Goal: Information Seeking & Learning: Check status

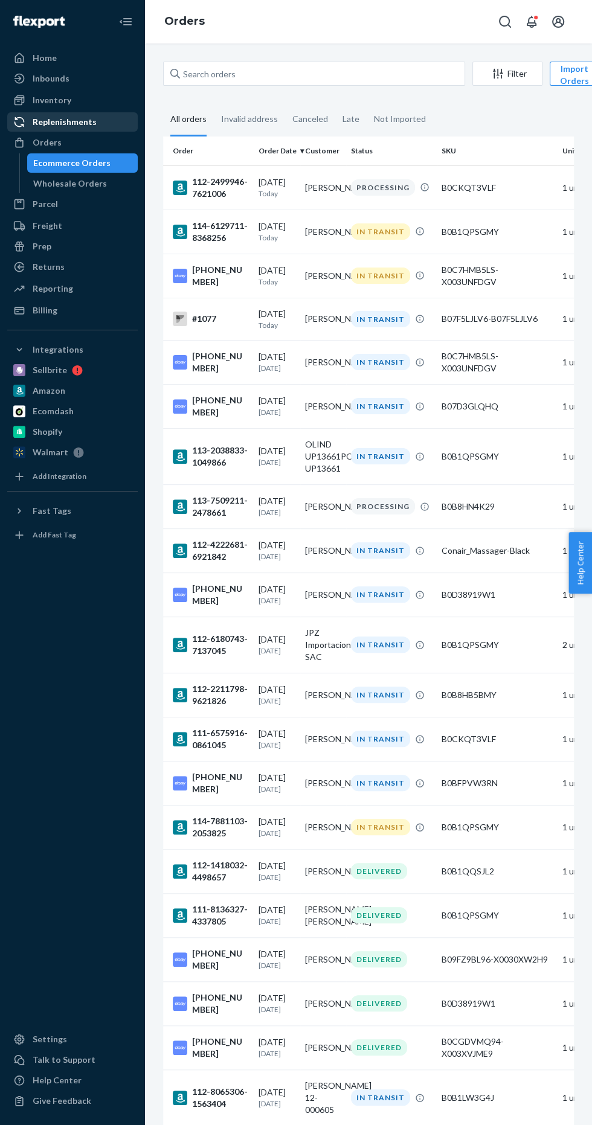
click at [77, 121] on div "Replenishments" at bounding box center [65, 122] width 64 height 12
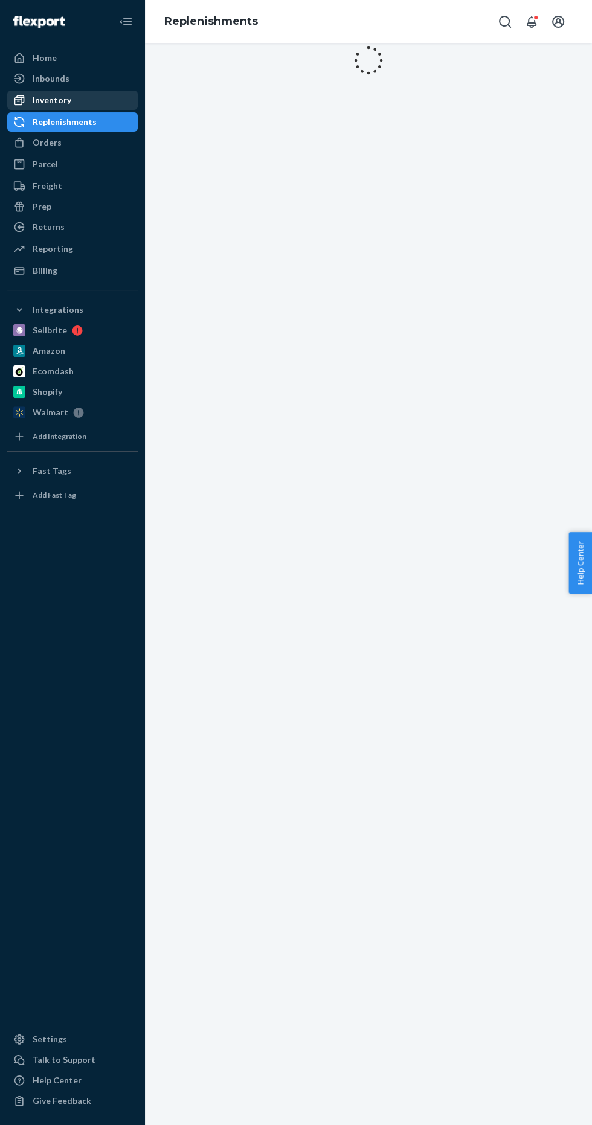
click at [107, 98] on div "Inventory" at bounding box center [72, 100] width 128 height 17
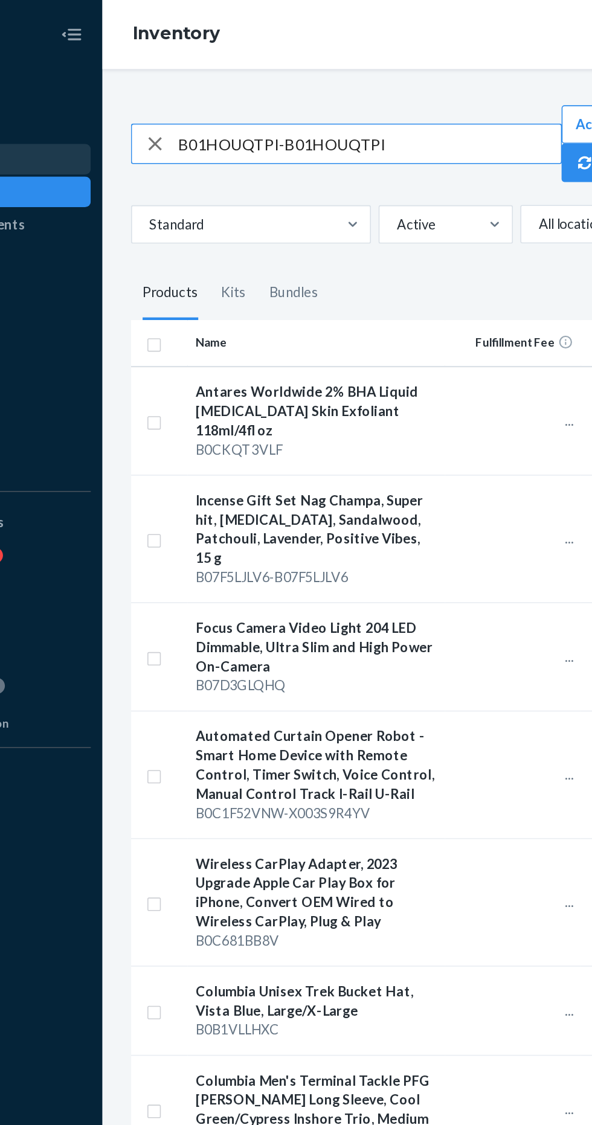
type input "B01HOUQTPI-B01HOUQTPI"
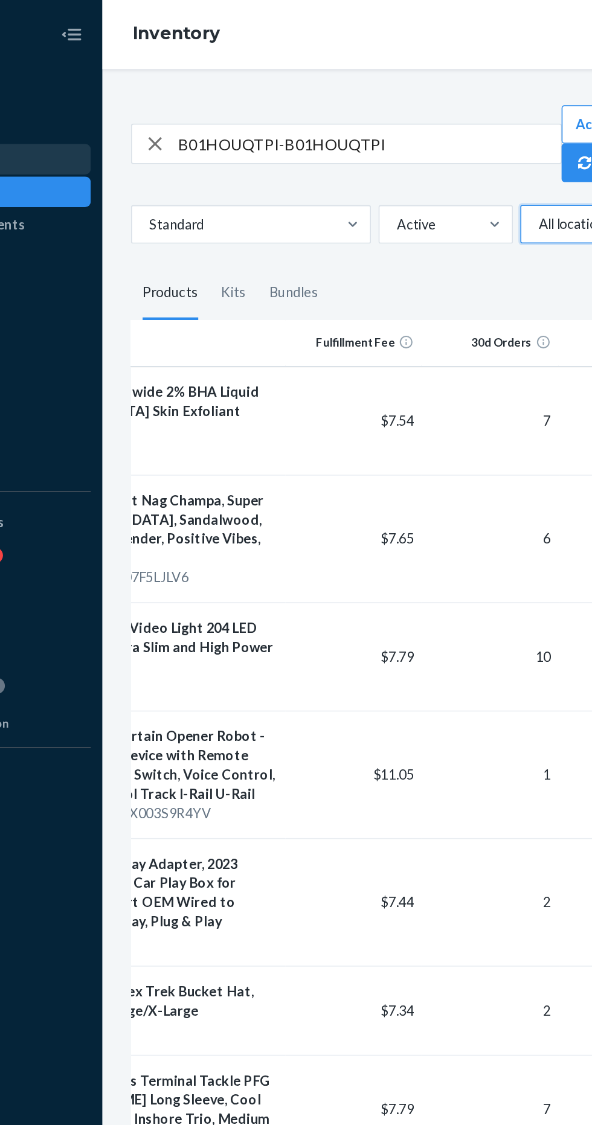
scroll to position [0, 108]
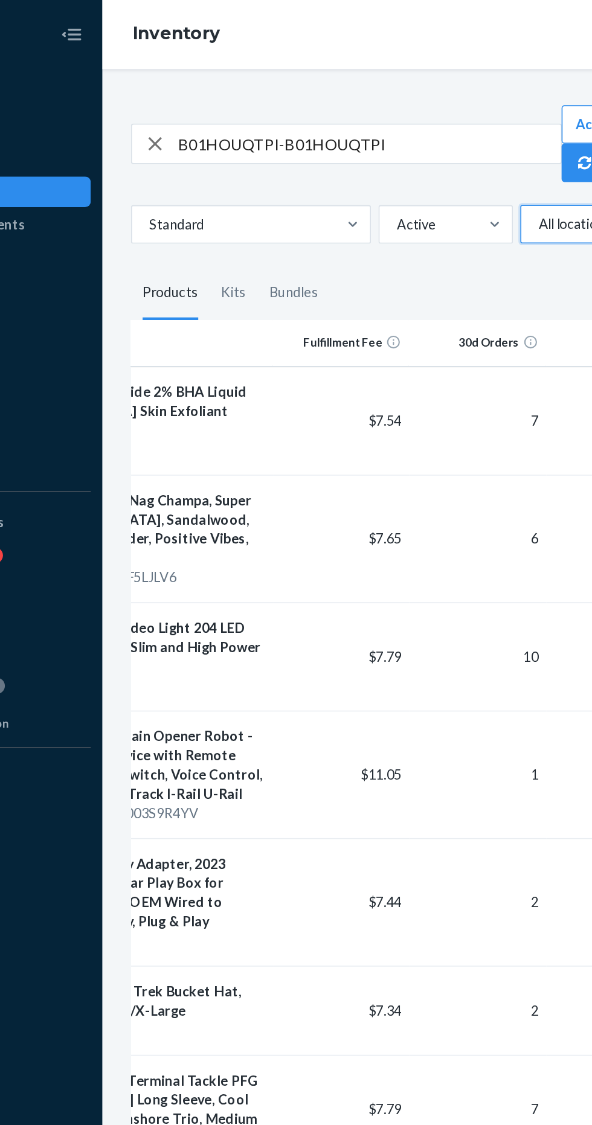
click at [390, 176] on fieldset "Products Kits Bundles" at bounding box center [368, 185] width 411 height 34
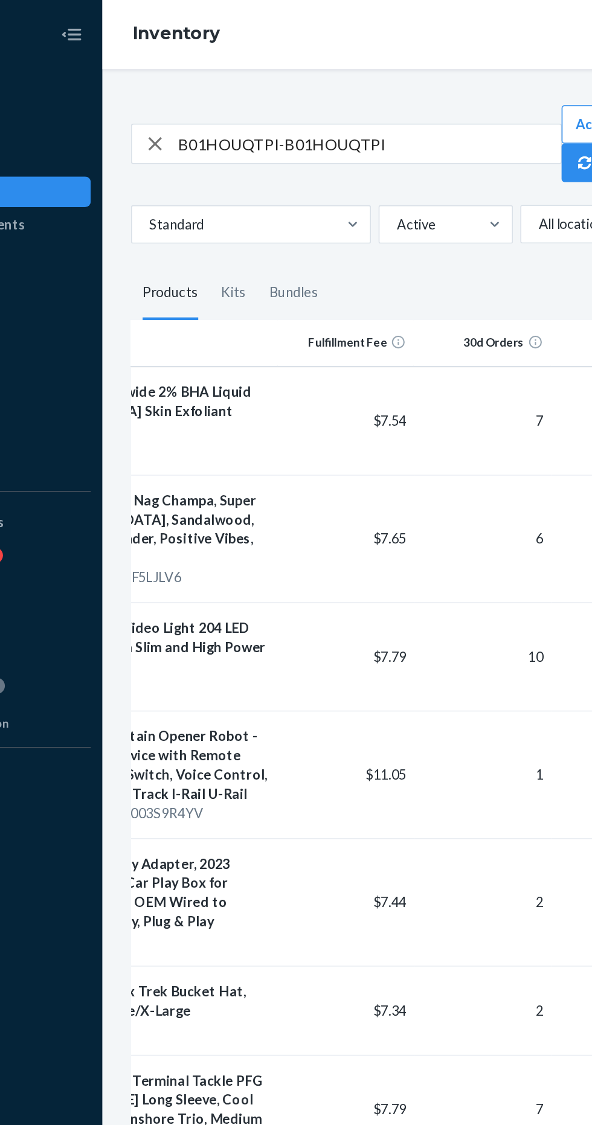
scroll to position [0, 0]
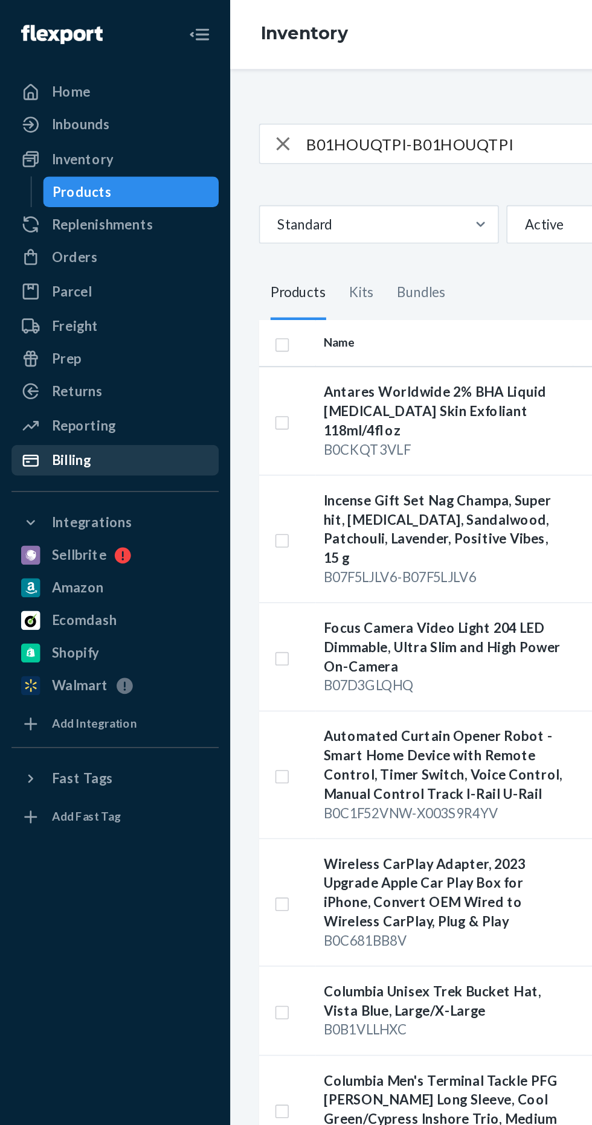
click at [102, 286] on div "Billing" at bounding box center [72, 289] width 128 height 17
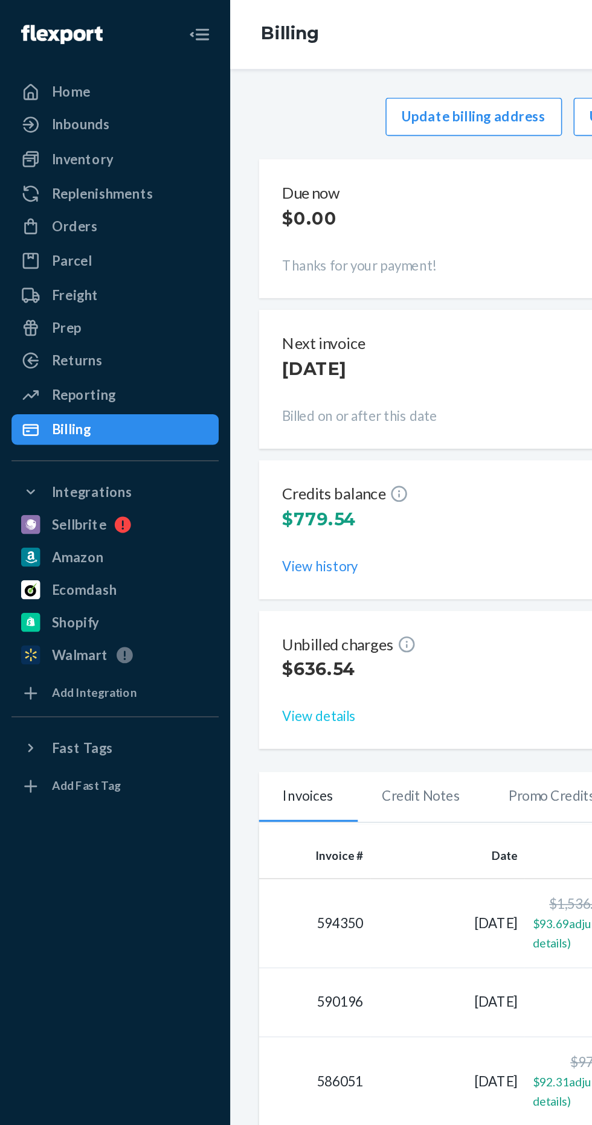
click at [211, 448] on button "View details" at bounding box center [201, 451] width 47 height 12
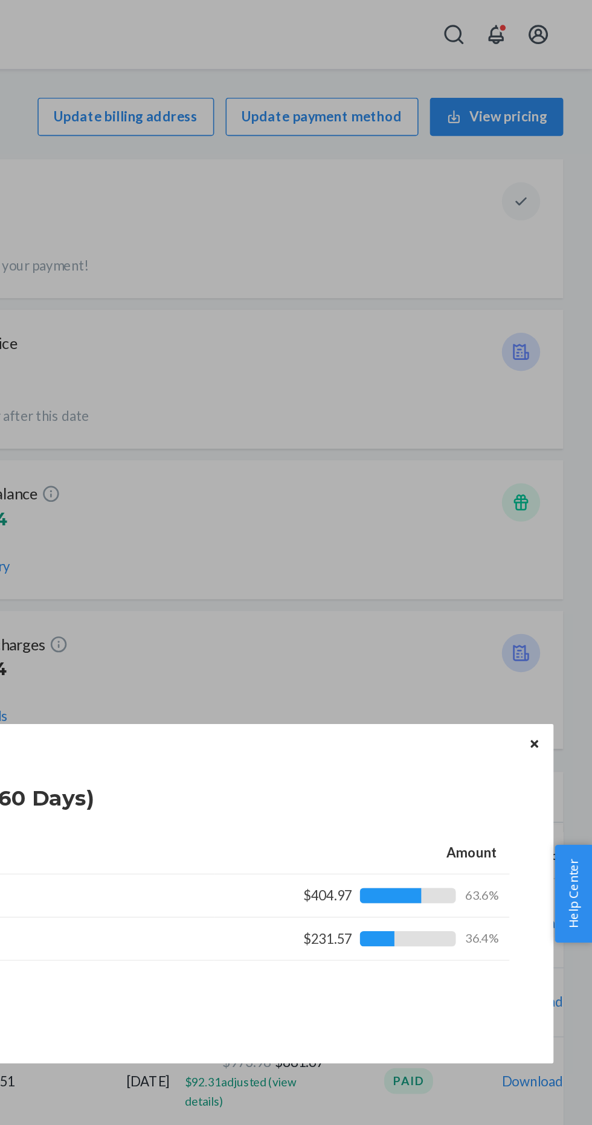
click at [556, 469] on icon "Close" at bounding box center [555, 468] width 5 height 5
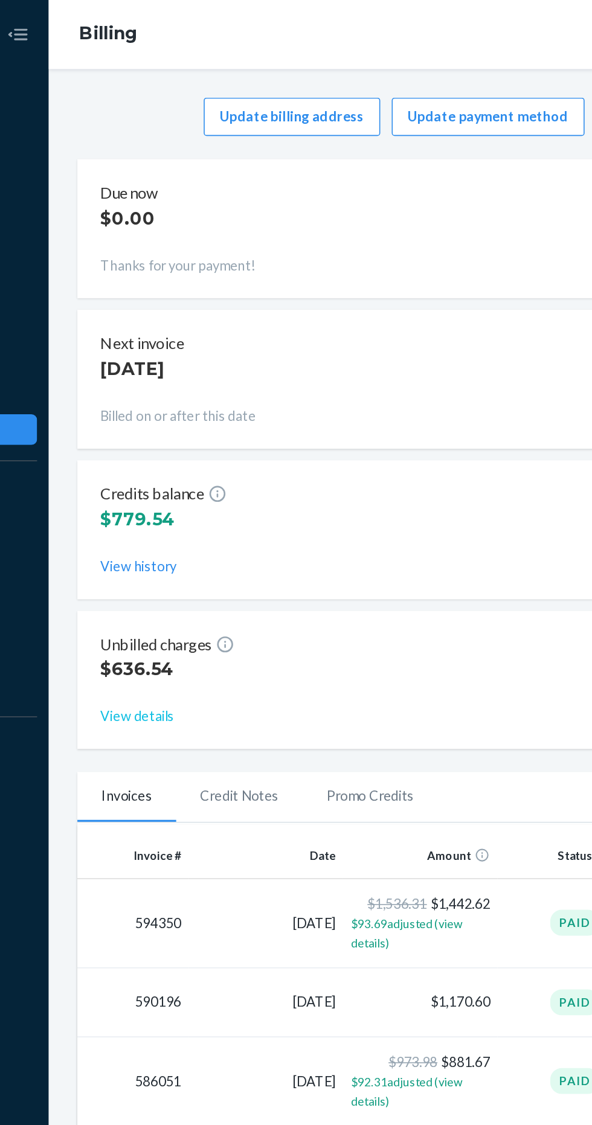
click at [202, 448] on button "View details" at bounding box center [201, 451] width 47 height 12
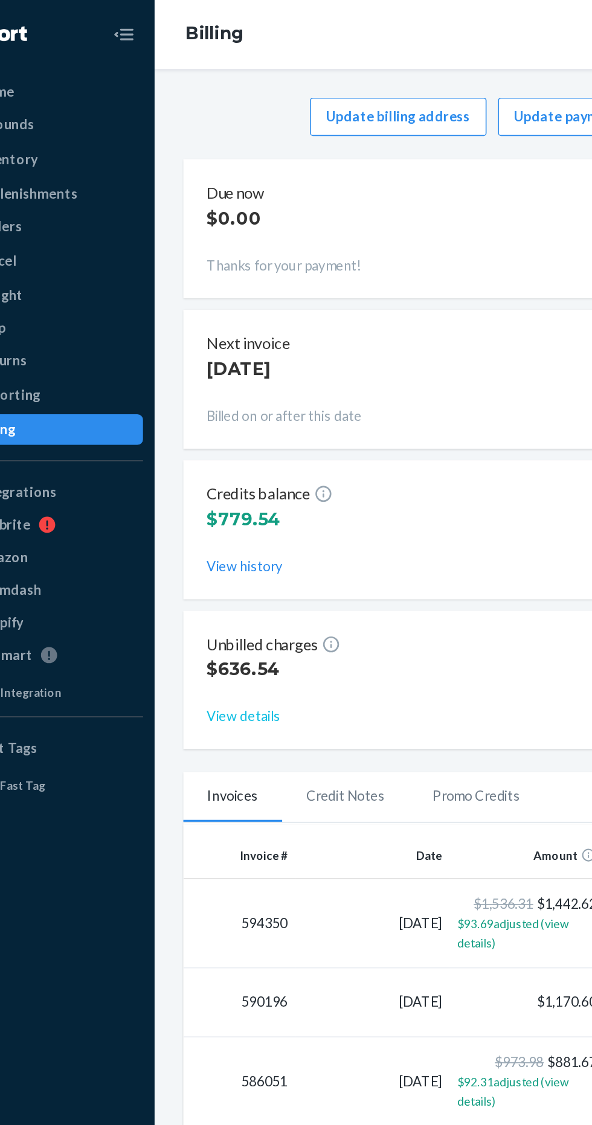
scroll to position [1, 0]
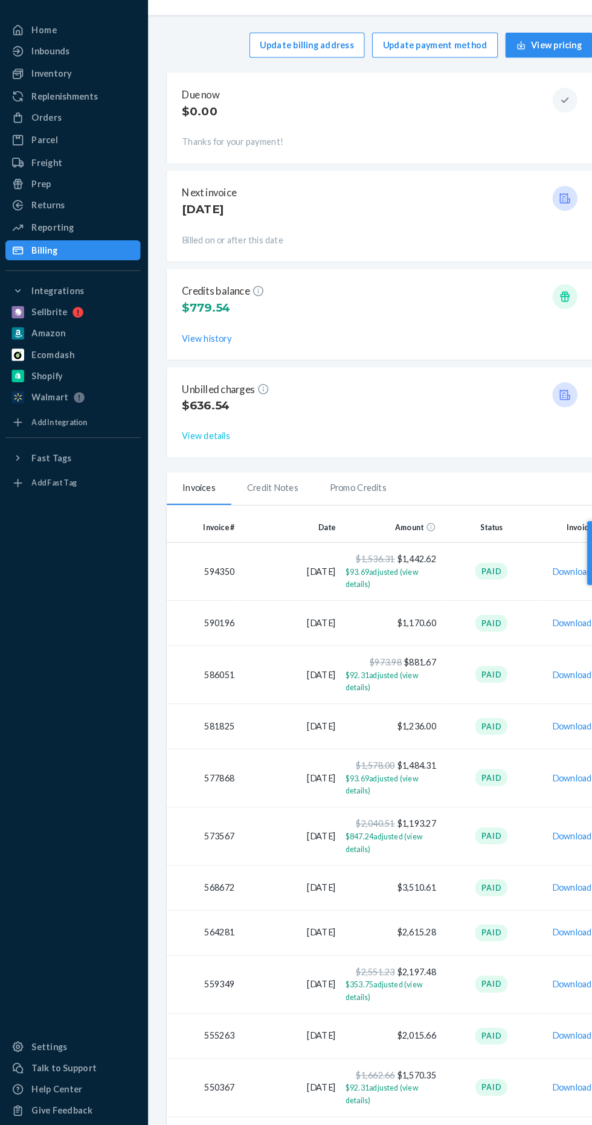
click at [216, 444] on button "View details" at bounding box center [201, 450] width 47 height 12
click at [428, 259] on p "Billed on or after this date" at bounding box center [369, 261] width 382 height 12
